Goal: Feedback & Contribution: Submit feedback/report problem

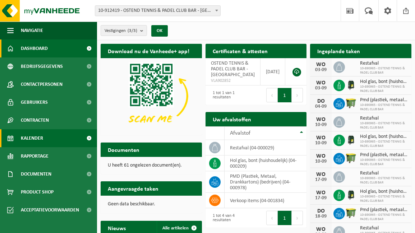
click at [33, 141] on span "Kalender" at bounding box center [32, 138] width 22 height 18
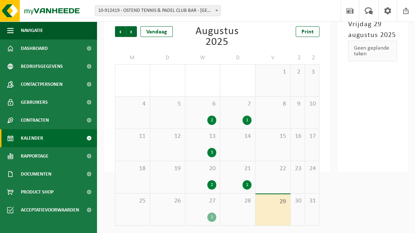
scroll to position [57, 0]
click at [213, 116] on div "2" at bounding box center [211, 120] width 9 height 9
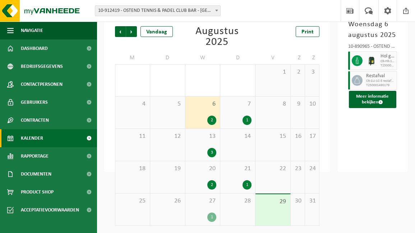
click at [246, 116] on div "1" at bounding box center [247, 120] width 9 height 9
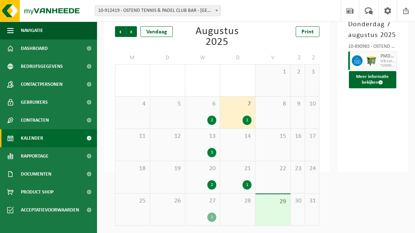
click at [211, 148] on div "3" at bounding box center [211, 152] width 9 height 9
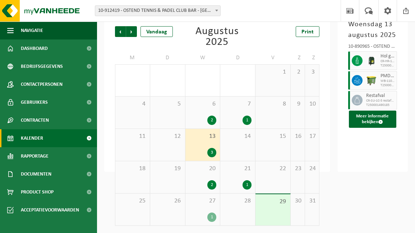
click at [210, 180] on div "2" at bounding box center [211, 184] width 9 height 9
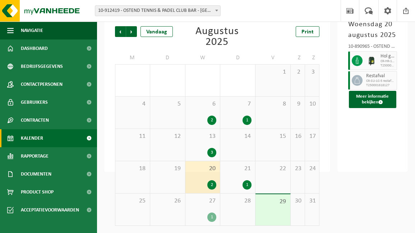
click at [249, 180] on div "1" at bounding box center [247, 184] width 9 height 9
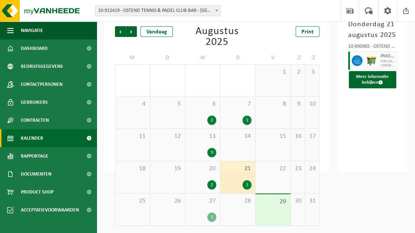
click at [212, 213] on div "1" at bounding box center [211, 217] width 9 height 9
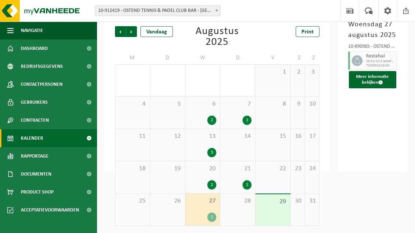
click at [238, 204] on span "28" at bounding box center [238, 201] width 28 height 8
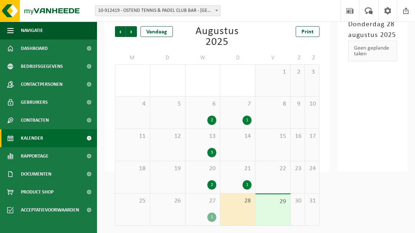
click at [210, 180] on div "2" at bounding box center [211, 184] width 9 height 9
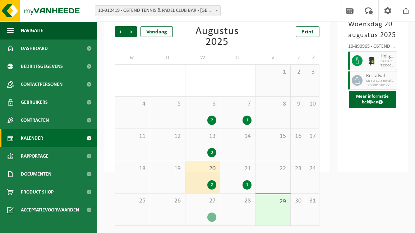
click at [245, 181] on div "1" at bounding box center [247, 184] width 9 height 9
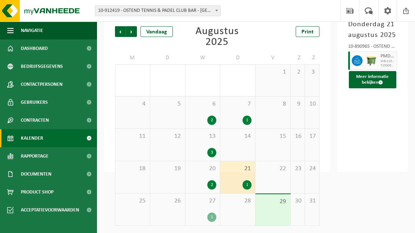
click at [211, 148] on div "3" at bounding box center [211, 152] width 9 height 9
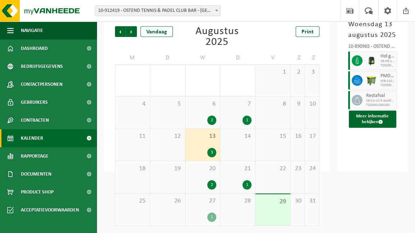
click at [209, 116] on div "2" at bounding box center [211, 120] width 9 height 9
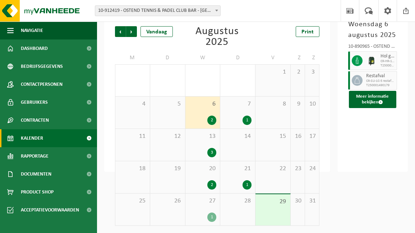
click at [245, 116] on div "1" at bounding box center [247, 120] width 9 height 9
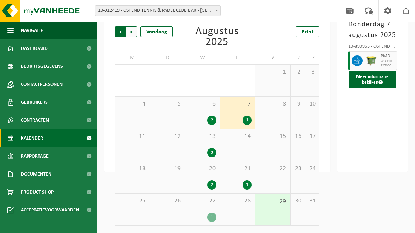
click at [132, 31] on span "Volgende" at bounding box center [131, 31] width 11 height 11
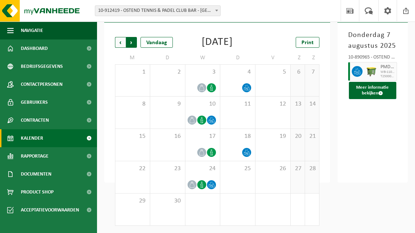
click at [118, 37] on span "Vorige" at bounding box center [120, 42] width 11 height 11
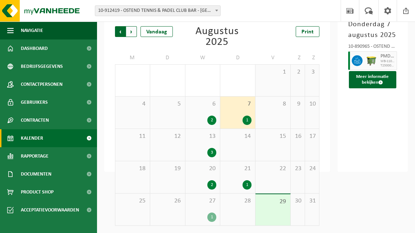
click at [130, 33] on span "Volgende" at bounding box center [131, 31] width 11 height 11
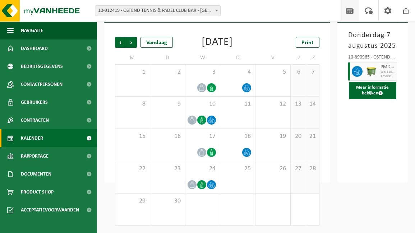
click at [351, 9] on span at bounding box center [350, 10] width 11 height 21
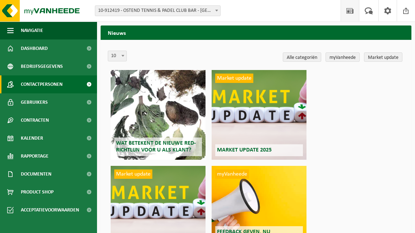
click at [39, 83] on span "Contactpersonen" at bounding box center [42, 84] width 42 height 18
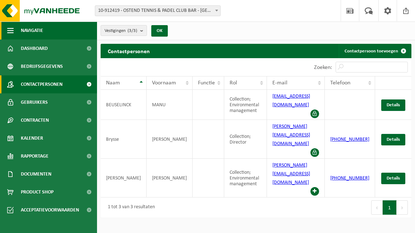
click at [11, 28] on span "button" at bounding box center [10, 31] width 6 height 18
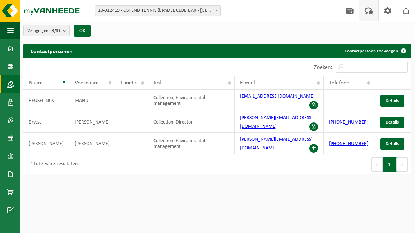
click at [368, 9] on span at bounding box center [369, 10] width 12 height 21
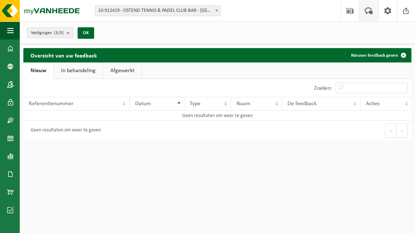
click at [38, 71] on link "Nieuw" at bounding box center [38, 71] width 30 height 17
click at [120, 103] on div "Referentienummer" at bounding box center [75, 104] width 92 height 6
click at [120, 128] on div "Geen resultaten om weer te geven" at bounding box center [120, 131] width 194 height 20
click at [89, 56] on h2 "Overzicht van uw feedback" at bounding box center [63, 55] width 81 height 14
click at [370, 56] on link "Nieuwe feedback geven" at bounding box center [377, 55] width 65 height 14
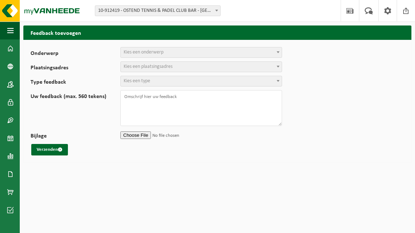
select select
click at [278, 51] on span at bounding box center [278, 51] width 7 height 9
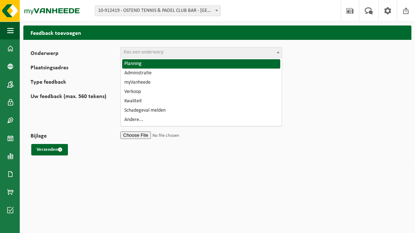
select select "1"
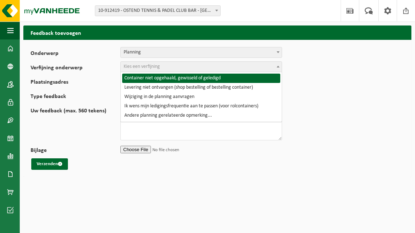
click at [268, 70] on span "Kies een verfijning" at bounding box center [201, 67] width 161 height 10
select select "2"
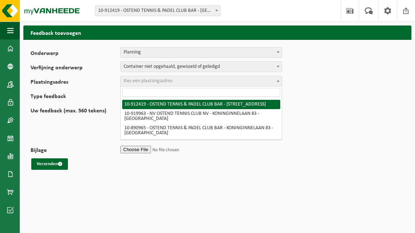
click at [275, 82] on span at bounding box center [278, 80] width 7 height 9
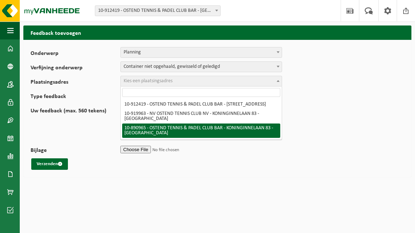
select select "114646"
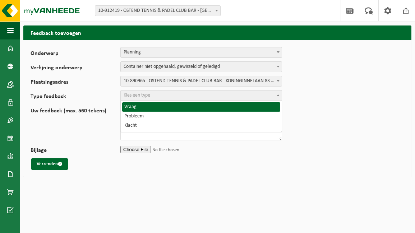
click at [276, 95] on span at bounding box center [278, 95] width 7 height 9
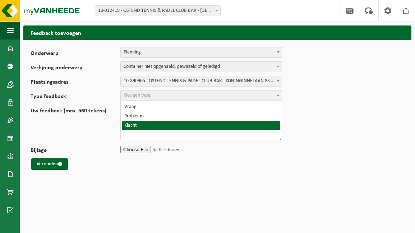
select select "COM"
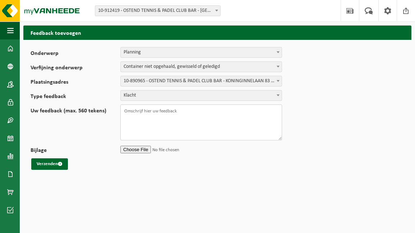
click at [227, 120] on textarea "Uw feedback (max. 560 tekens)" at bounding box center [201, 123] width 162 height 36
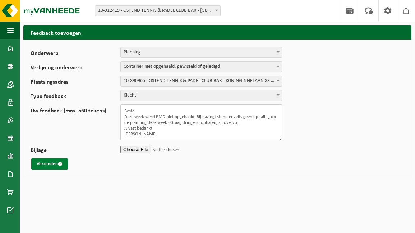
type textarea "Beste Deze week werd PMD niet opgehaald. Bij nazingt stond er zelfs geen ophali…"
click at [52, 166] on button "Verzenden" at bounding box center [49, 163] width 37 height 11
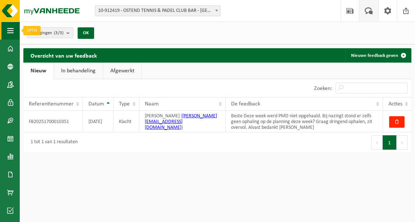
click at [9, 31] on span "button" at bounding box center [10, 31] width 6 height 18
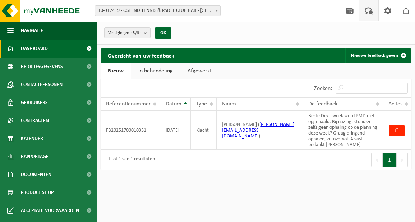
click at [31, 47] on span "Dashboard" at bounding box center [34, 49] width 27 height 18
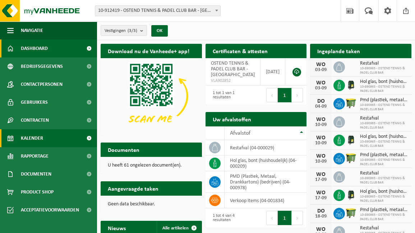
click at [36, 137] on span "Kalender" at bounding box center [32, 138] width 22 height 18
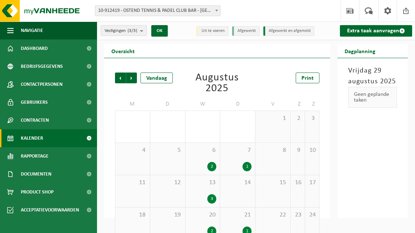
click at [216, 11] on b at bounding box center [216, 11] width 3 height 2
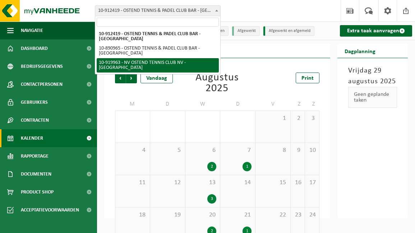
select select "129318"
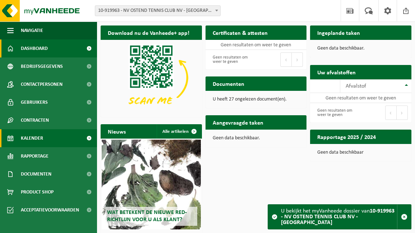
click at [34, 137] on span "Kalender" at bounding box center [32, 138] width 22 height 18
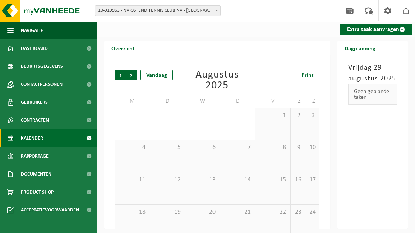
click at [214, 9] on span at bounding box center [216, 10] width 7 height 9
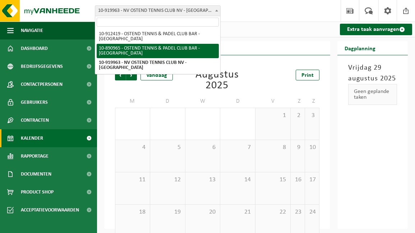
select select "114646"
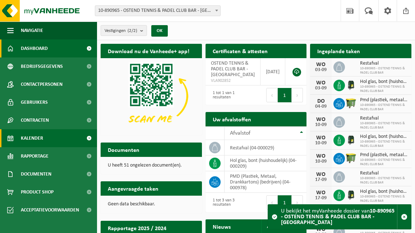
click at [36, 136] on span "Kalender" at bounding box center [32, 138] width 22 height 18
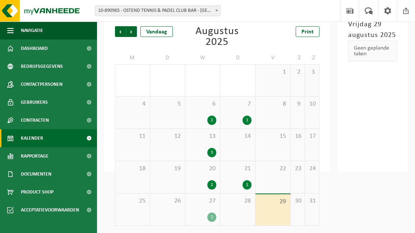
scroll to position [57, 0]
click at [211, 214] on div "1" at bounding box center [211, 217] width 9 height 9
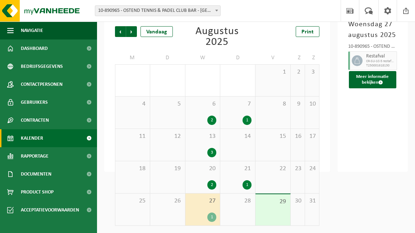
click at [209, 180] on div "2" at bounding box center [211, 184] width 9 height 9
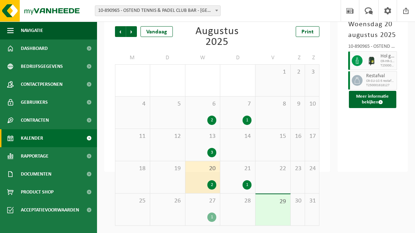
click at [251, 180] on div "1" at bounding box center [247, 184] width 9 height 9
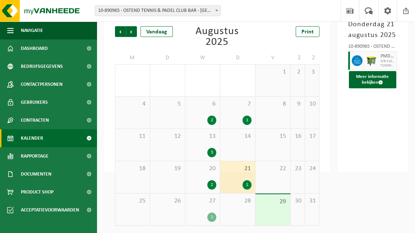
click at [211, 148] on div "3" at bounding box center [211, 152] width 9 height 9
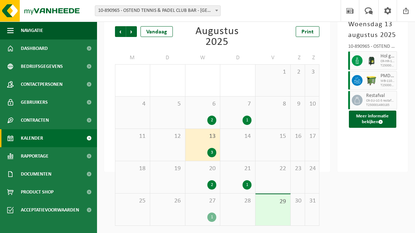
click at [209, 180] on div "2" at bounding box center [211, 184] width 9 height 9
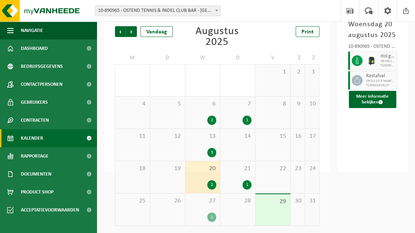
click at [209, 215] on div "1" at bounding box center [211, 217] width 9 height 9
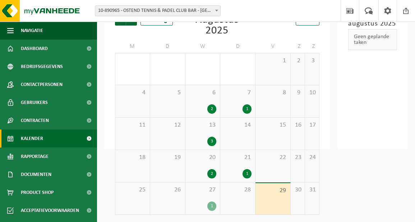
scroll to position [69, 0]
click at [212, 201] on div "1" at bounding box center [211, 205] width 9 height 9
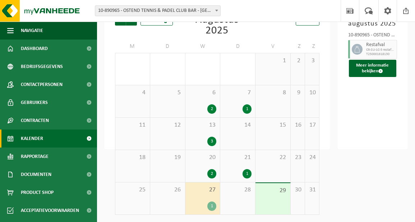
click at [212, 169] on div "2" at bounding box center [211, 173] width 9 height 9
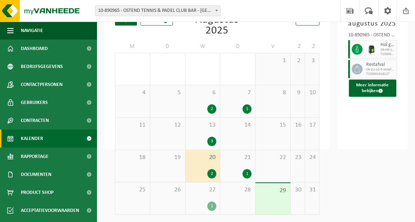
click at [211, 137] on div "3" at bounding box center [211, 141] width 9 height 9
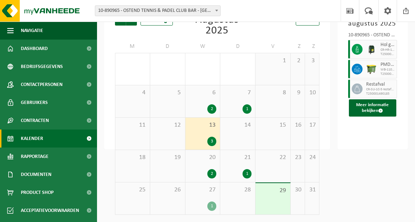
click at [210, 104] on div "2" at bounding box center [211, 108] width 9 height 9
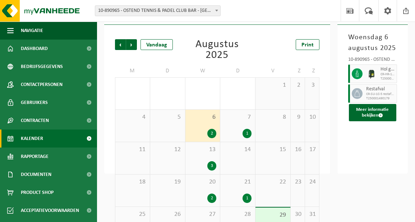
scroll to position [34, 0]
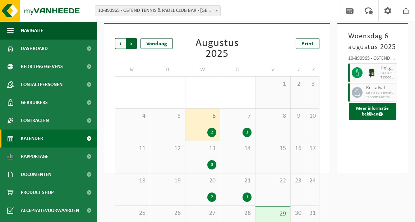
click at [119, 49] on span "Vorige" at bounding box center [120, 43] width 11 height 11
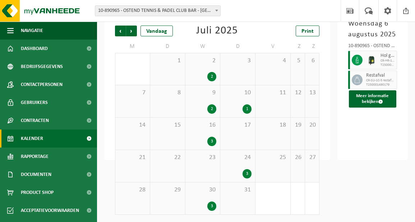
scroll to position [58, 0]
click at [211, 201] on div "3" at bounding box center [211, 205] width 9 height 9
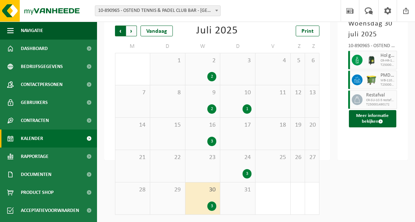
click at [129, 32] on span "Volgende" at bounding box center [131, 31] width 11 height 11
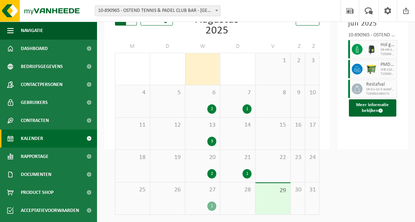
click at [133, 26] on span "Volgende" at bounding box center [131, 20] width 11 height 11
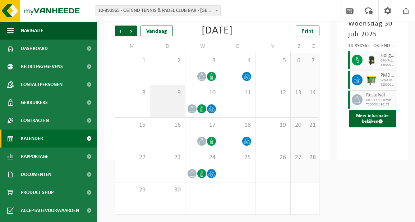
scroll to position [69, 0]
click at [370, 8] on span at bounding box center [369, 10] width 12 height 21
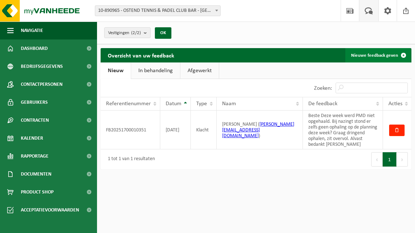
click at [387, 52] on link "Nieuwe feedback geven" at bounding box center [377, 55] width 65 height 14
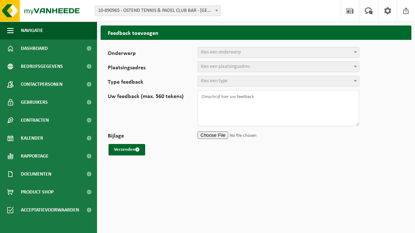
select select
click at [356, 50] on span at bounding box center [355, 51] width 7 height 9
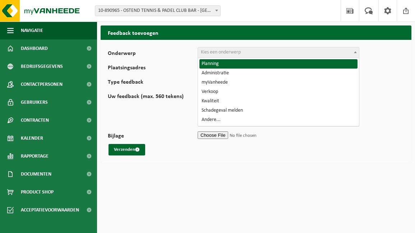
select select "1"
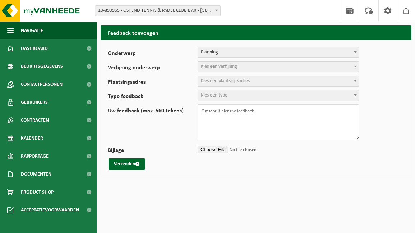
click at [348, 66] on span "Kies een verfijning" at bounding box center [278, 67] width 161 height 10
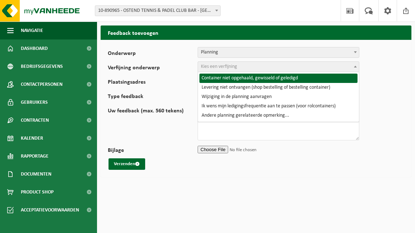
select select "2"
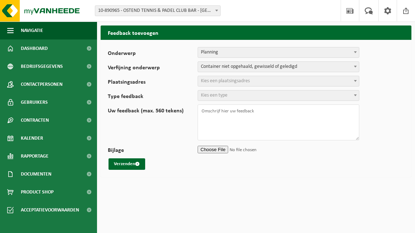
click at [350, 82] on span "Kies een plaatsingsadres" at bounding box center [278, 81] width 161 height 10
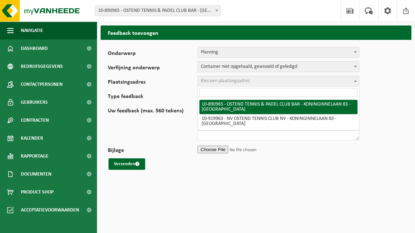
select select "114646"
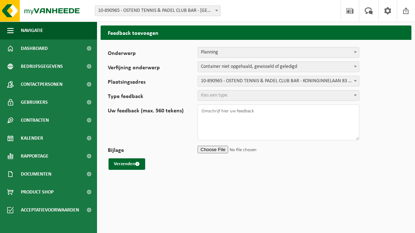
click at [352, 95] on span at bounding box center [355, 95] width 7 height 9
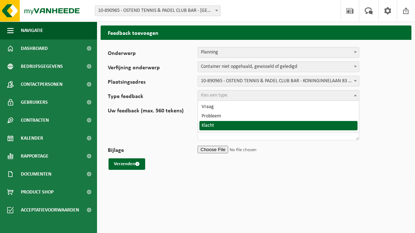
select select "COM"
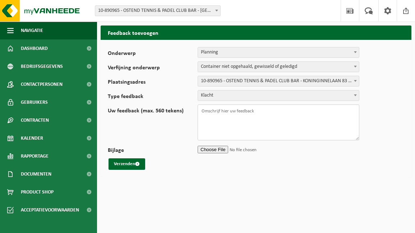
click at [311, 115] on textarea "Uw feedback (max. 560 tekens)" at bounding box center [279, 123] width 162 height 36
click at [257, 111] on textarea "Ook glas werd niet opgehaald. Waarom deze week niet dezelfde planning als ander…" at bounding box center [279, 123] width 162 height 36
click at [266, 115] on textarea "Ook glas werd niet opgehaald, blijkbaar enkel restafval. Waarom deze week niet …" at bounding box center [279, 123] width 162 height 36
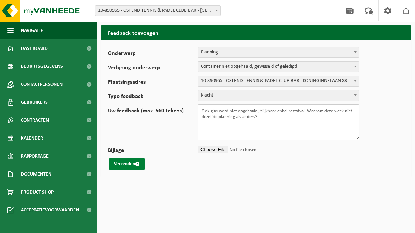
type textarea "Ook glas werd niet opgehaald, blijkbaar enkel restafval. Waarom deze week niet …"
click at [128, 166] on button "Verzenden" at bounding box center [127, 163] width 37 height 11
